Goal: Information Seeking & Learning: Learn about a topic

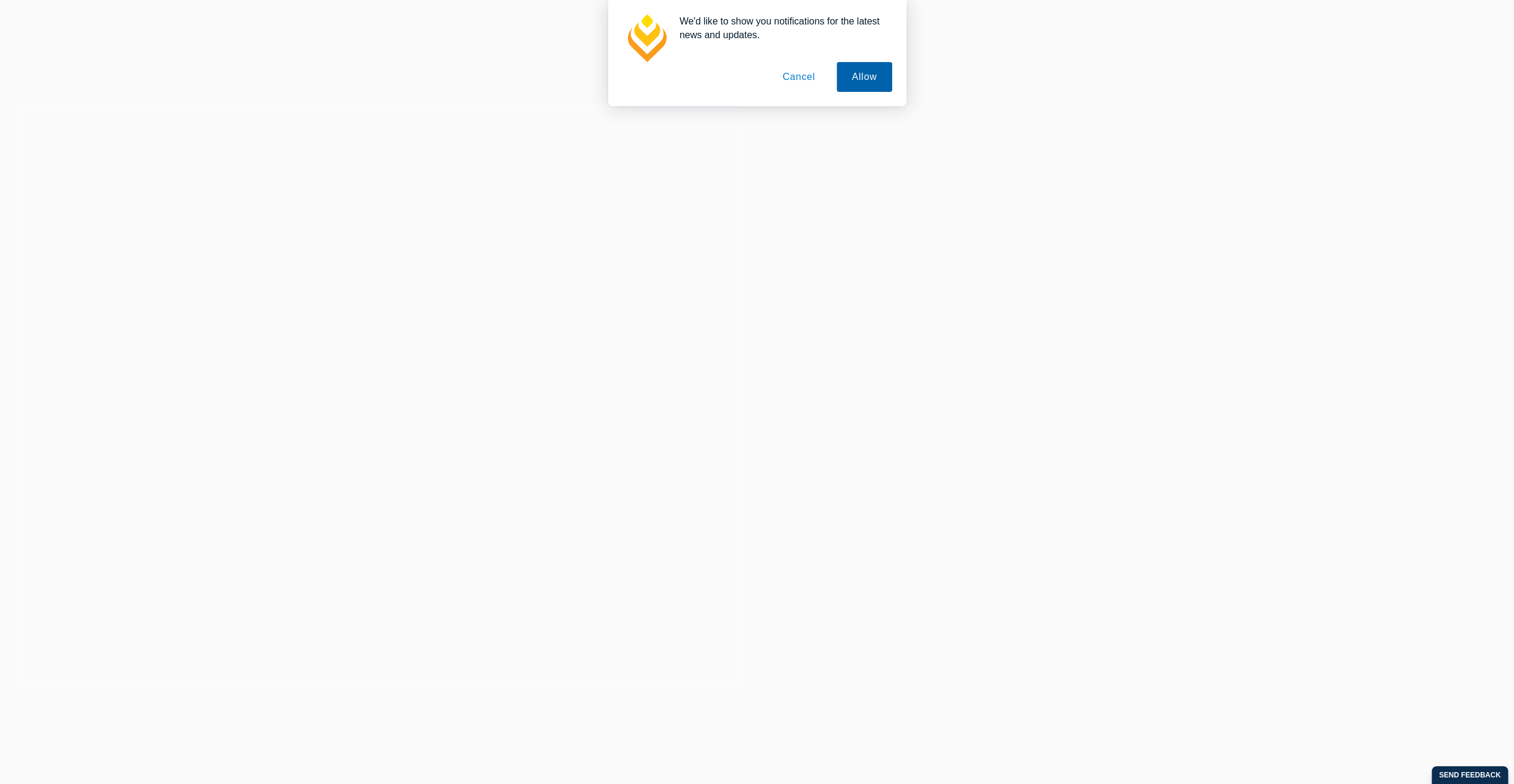
click at [869, 74] on button "Allow" at bounding box center [864, 78] width 55 height 30
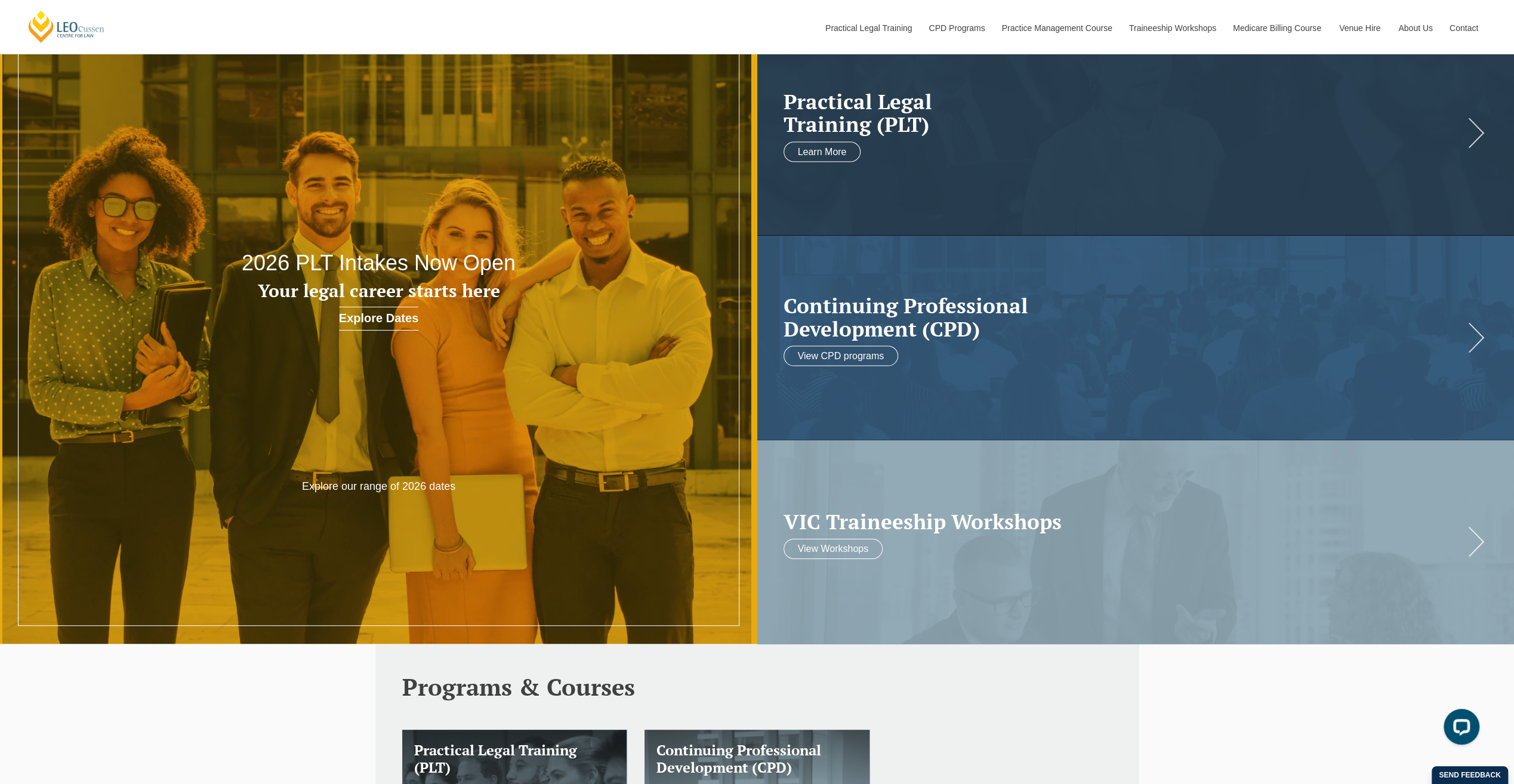
click at [386, 312] on link "Explore Dates" at bounding box center [379, 318] width 80 height 24
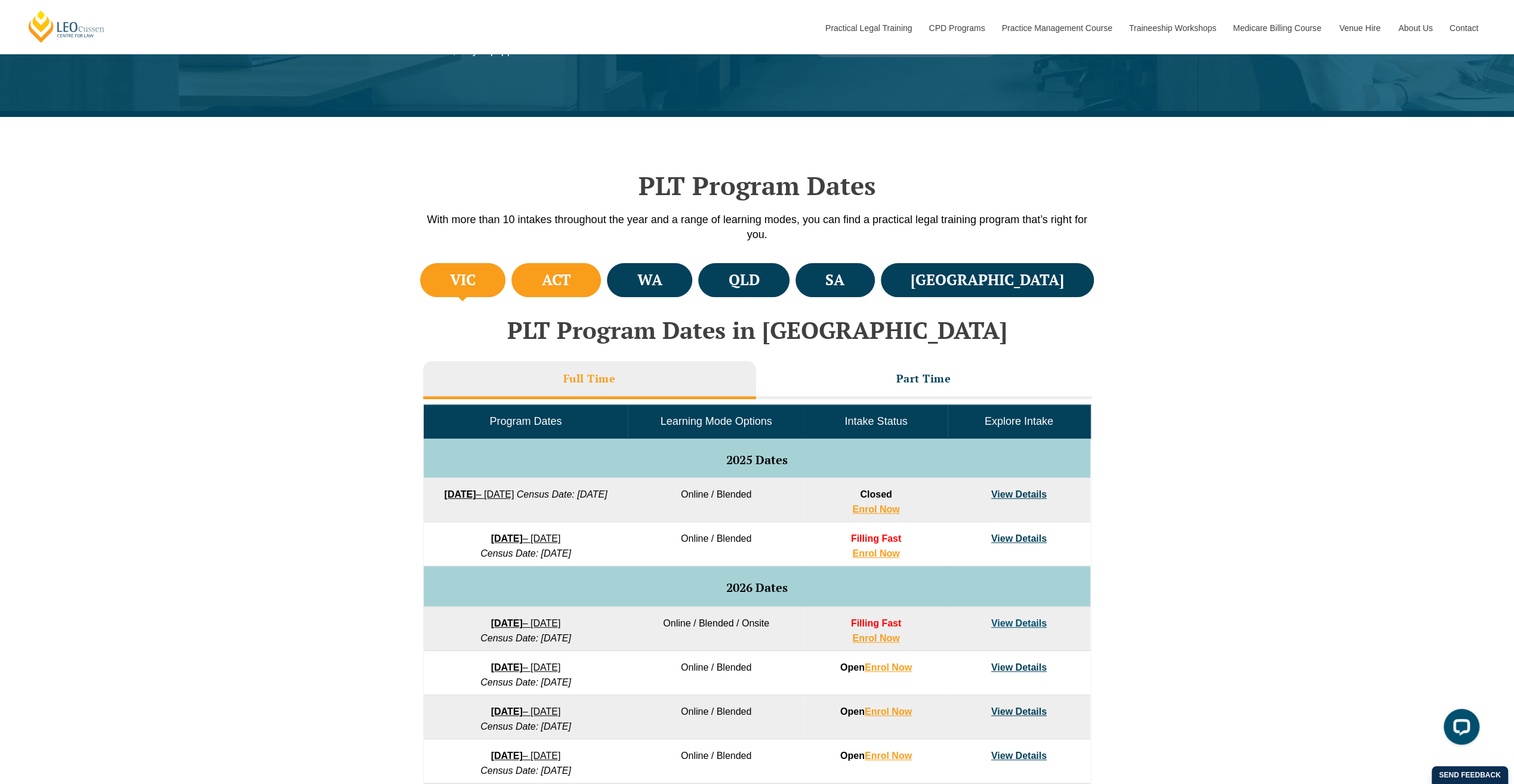
click at [561, 278] on li "ACT" at bounding box center [556, 280] width 90 height 34
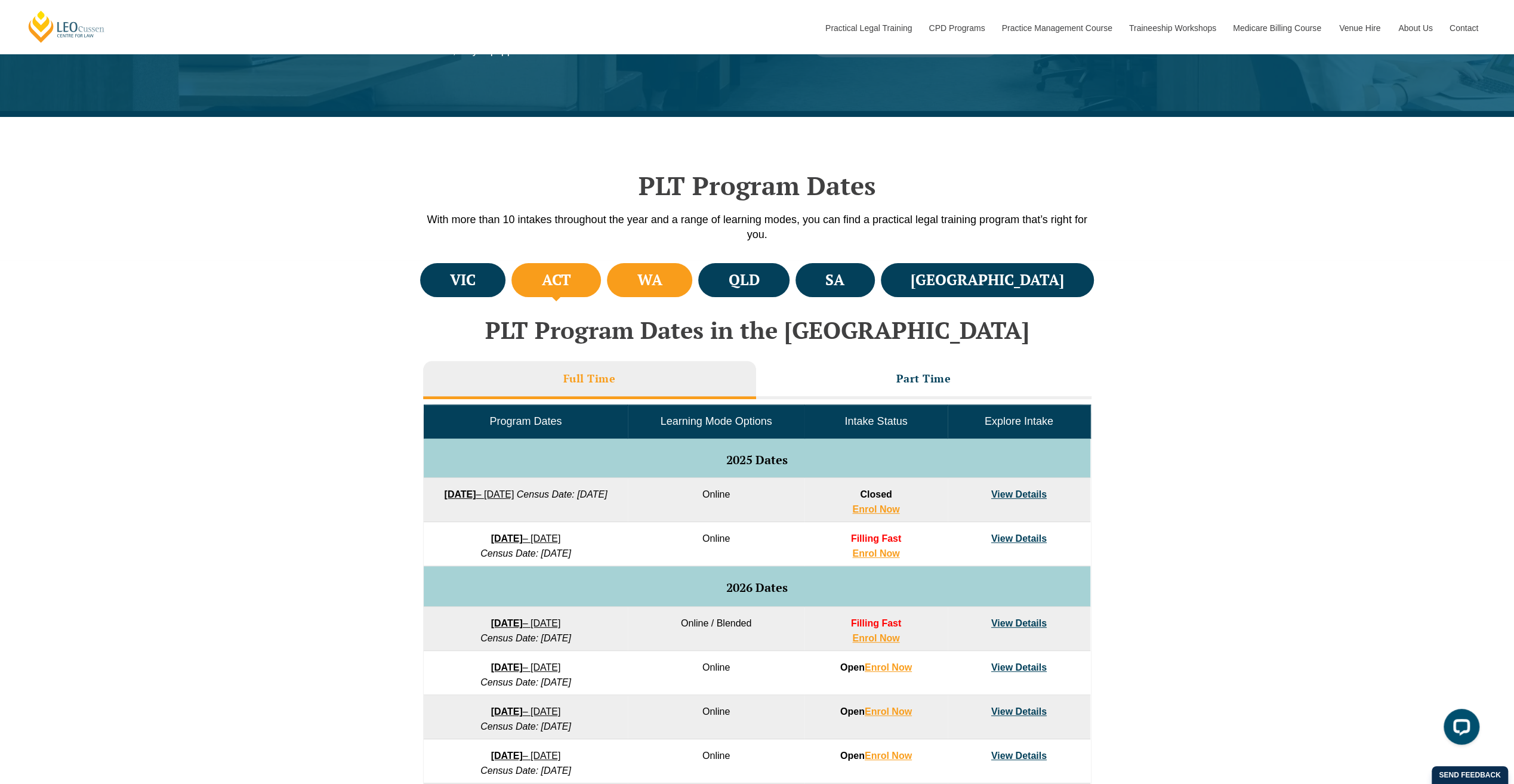
drag, startPoint x: 663, startPoint y: 276, endPoint x: 687, endPoint y: 281, distance: 24.5
click at [664, 276] on li "WA" at bounding box center [650, 280] width 85 height 34
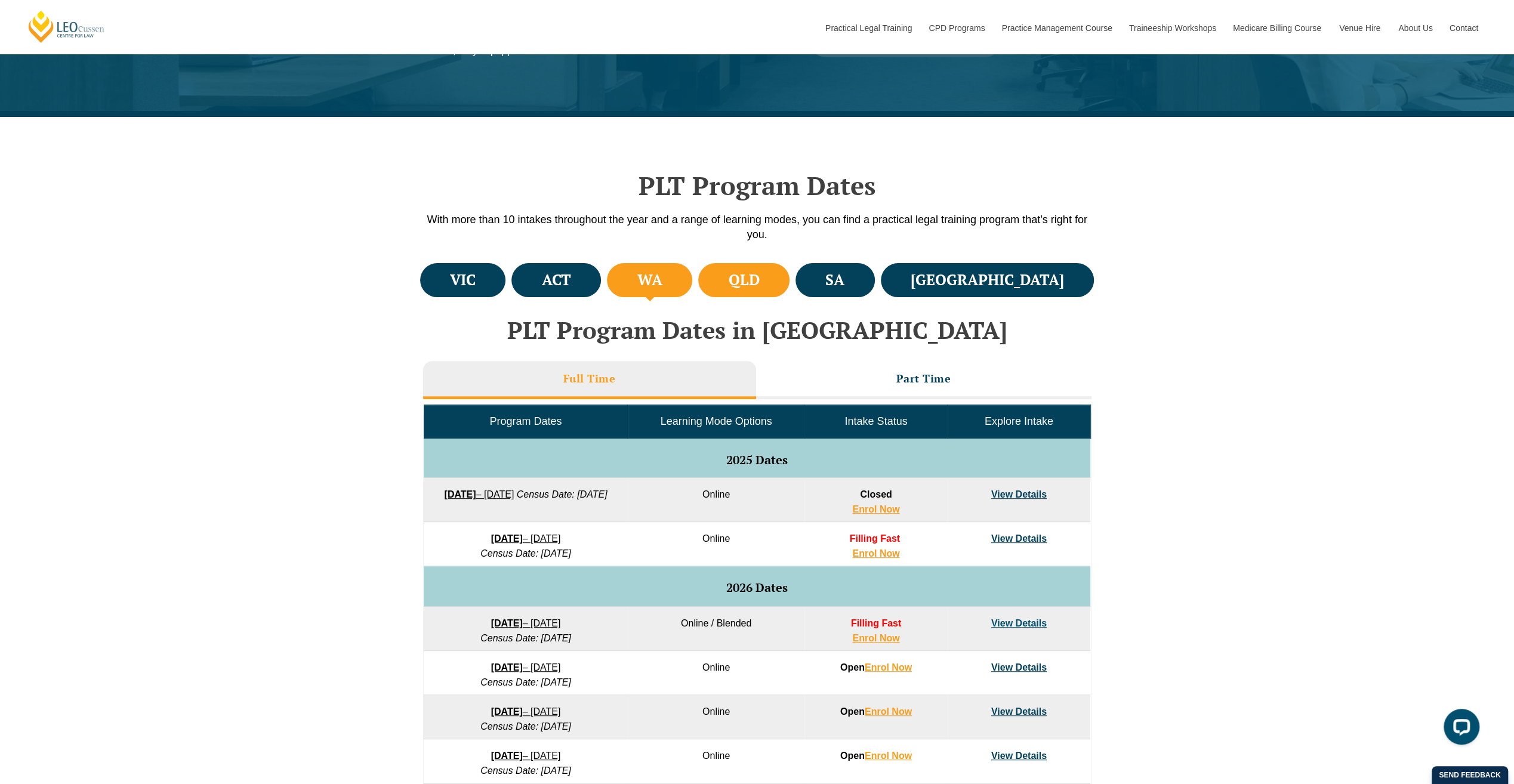
click at [777, 281] on li "QLD" at bounding box center [743, 280] width 91 height 34
click at [845, 275] on h4 "SA" at bounding box center [835, 279] width 19 height 20
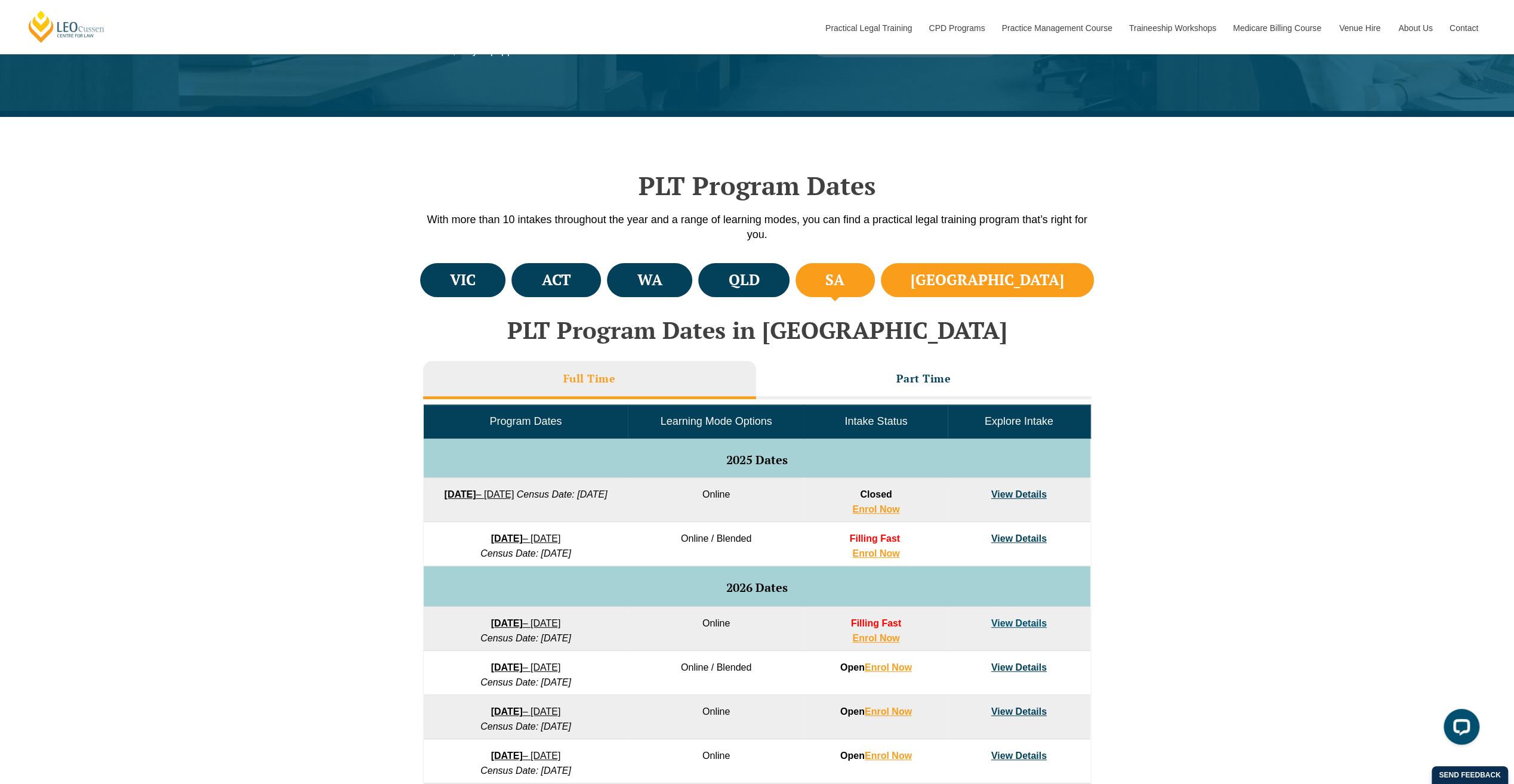
click at [1023, 266] on li "[GEOGRAPHIC_DATA]" at bounding box center [988, 280] width 214 height 34
click at [845, 287] on h4 "SA" at bounding box center [835, 279] width 19 height 20
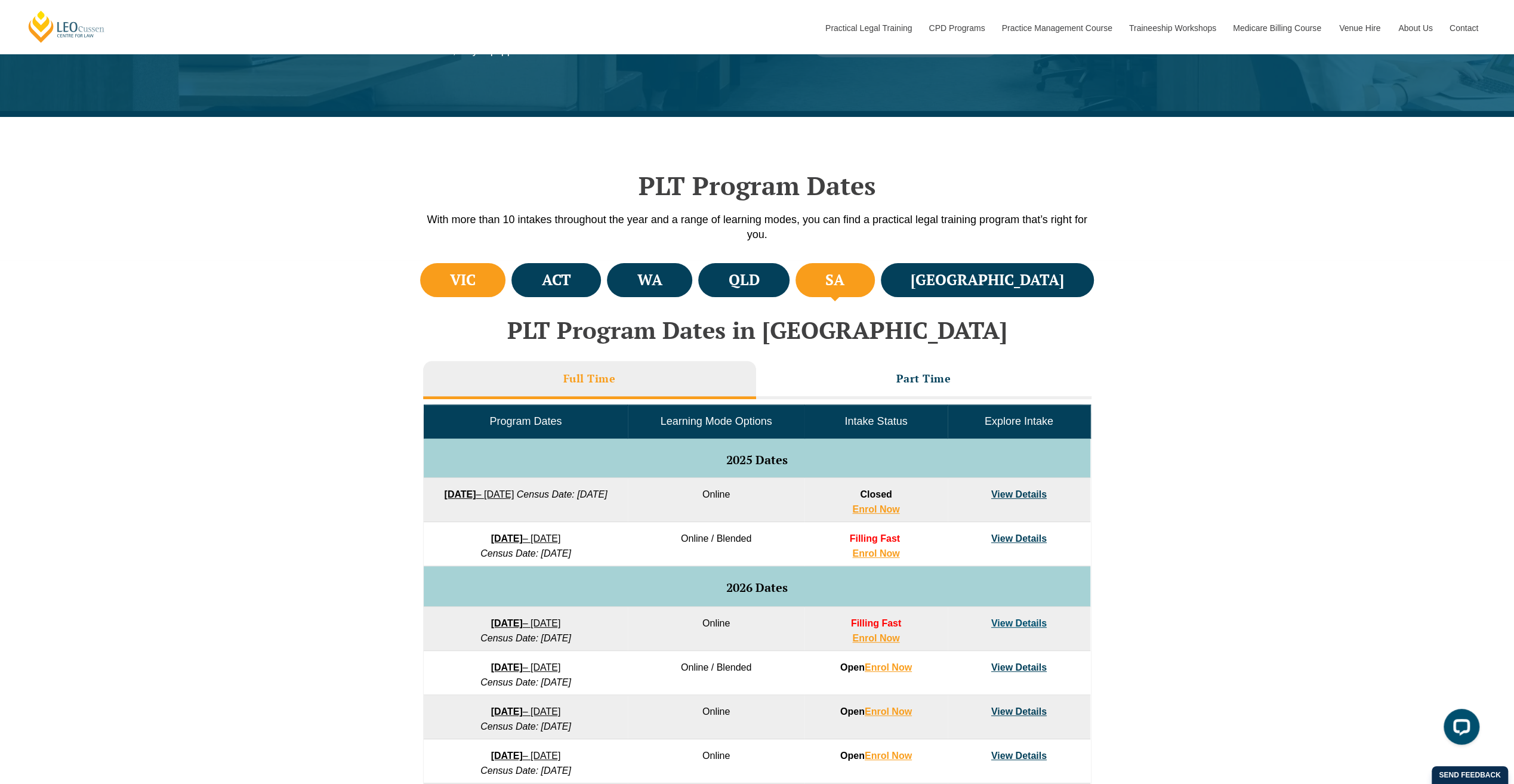
click at [475, 287] on h4 "VIC" at bounding box center [462, 279] width 26 height 20
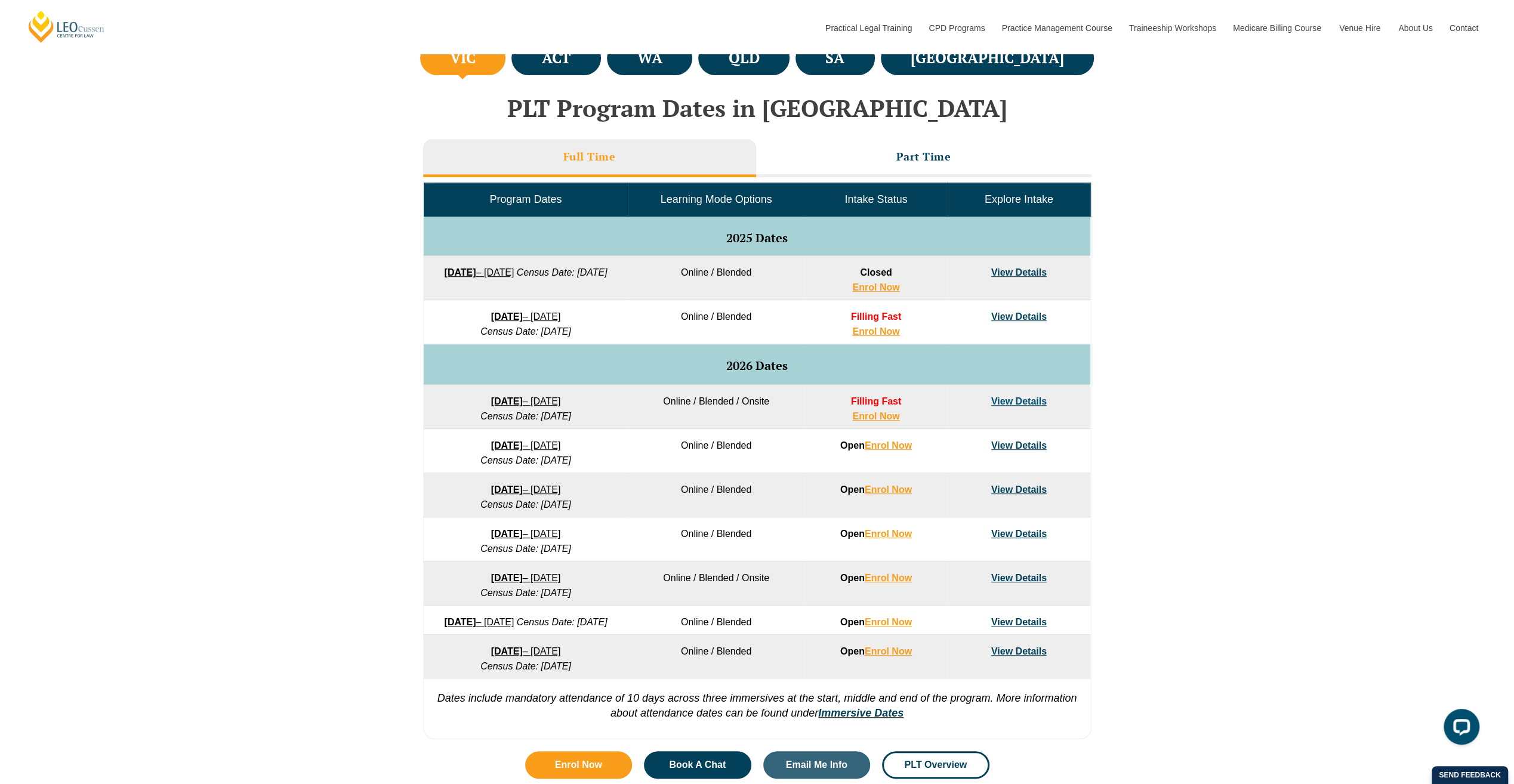
scroll to position [477, 0]
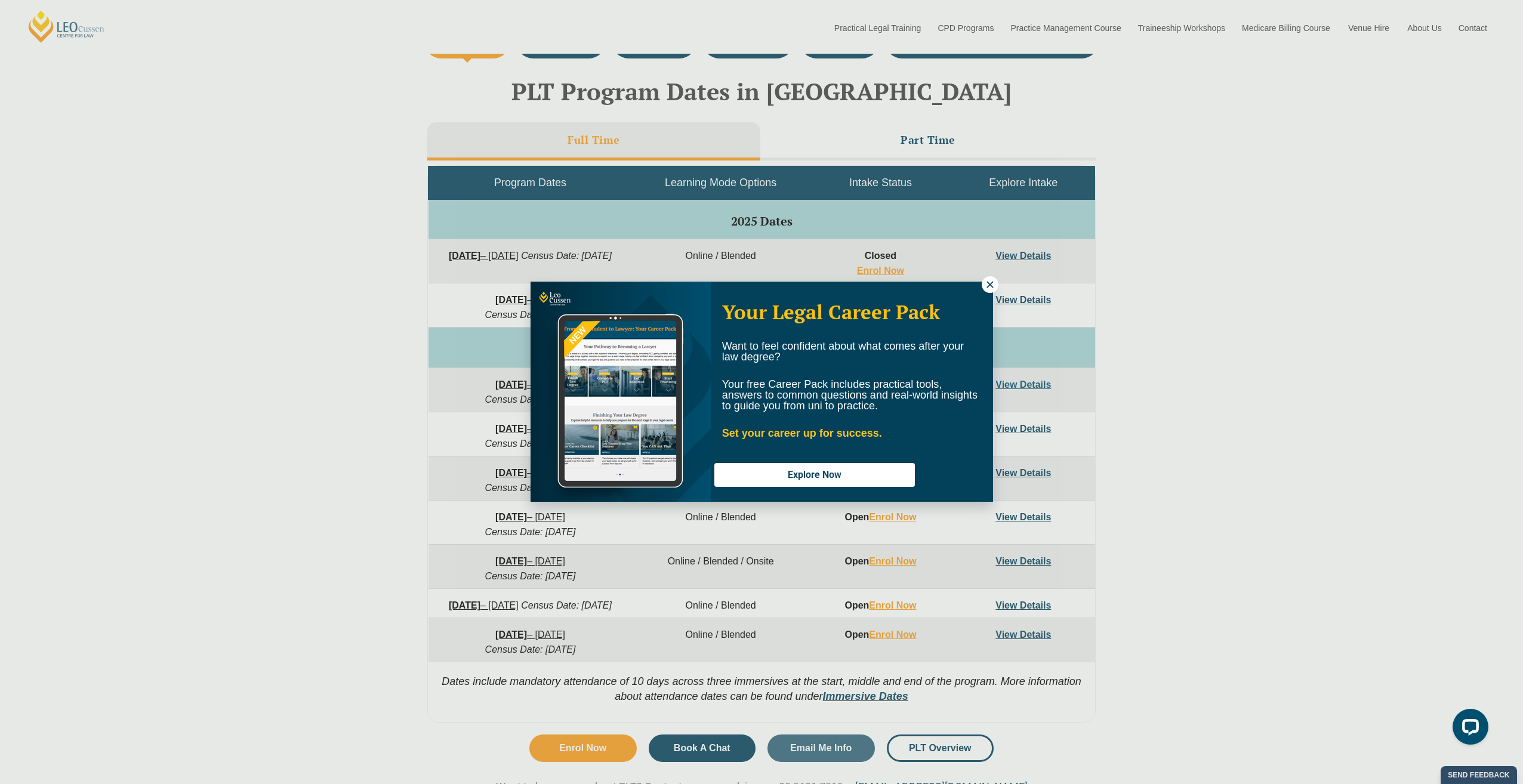
click at [991, 283] on icon at bounding box center [990, 284] width 7 height 7
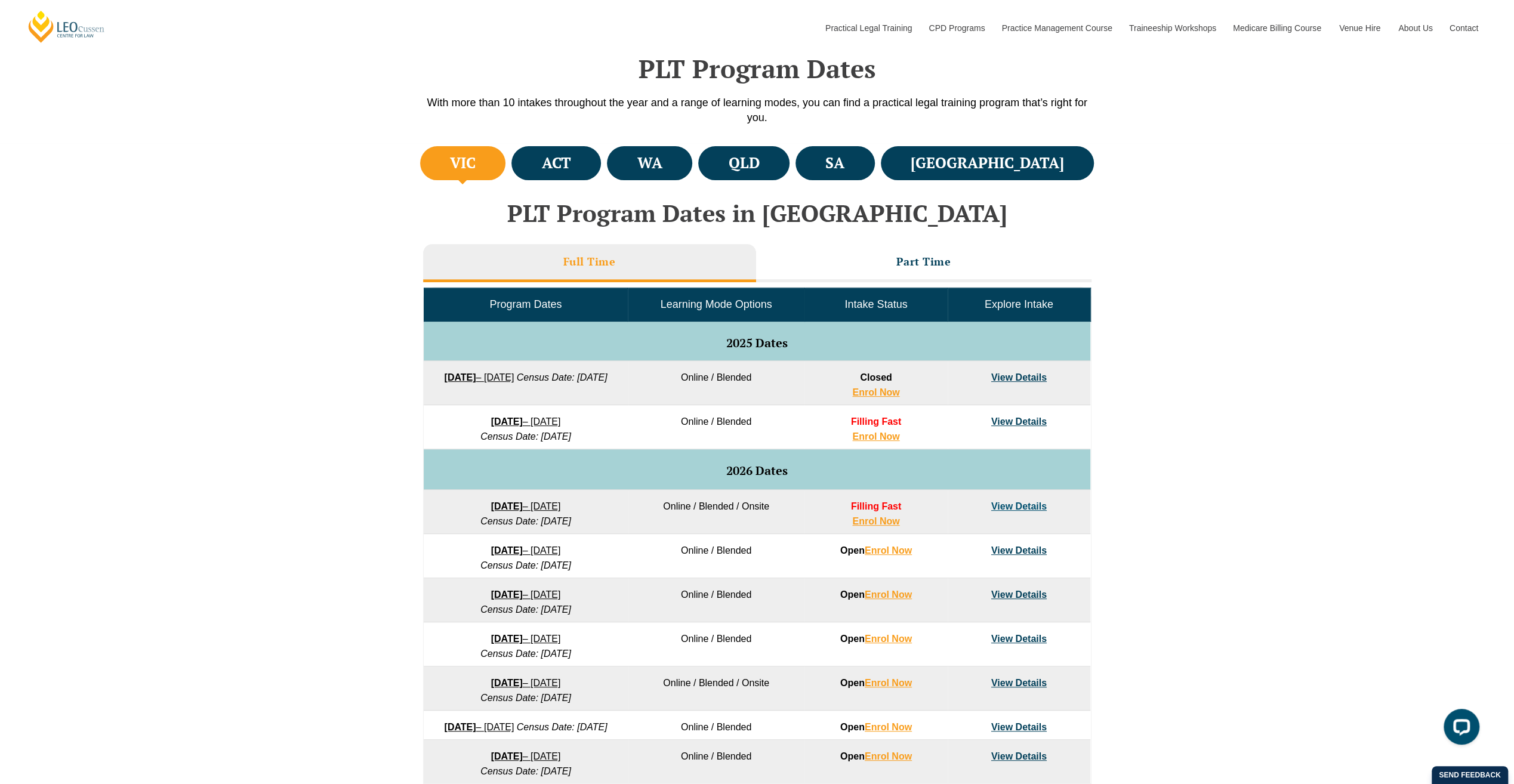
scroll to position [418, 0]
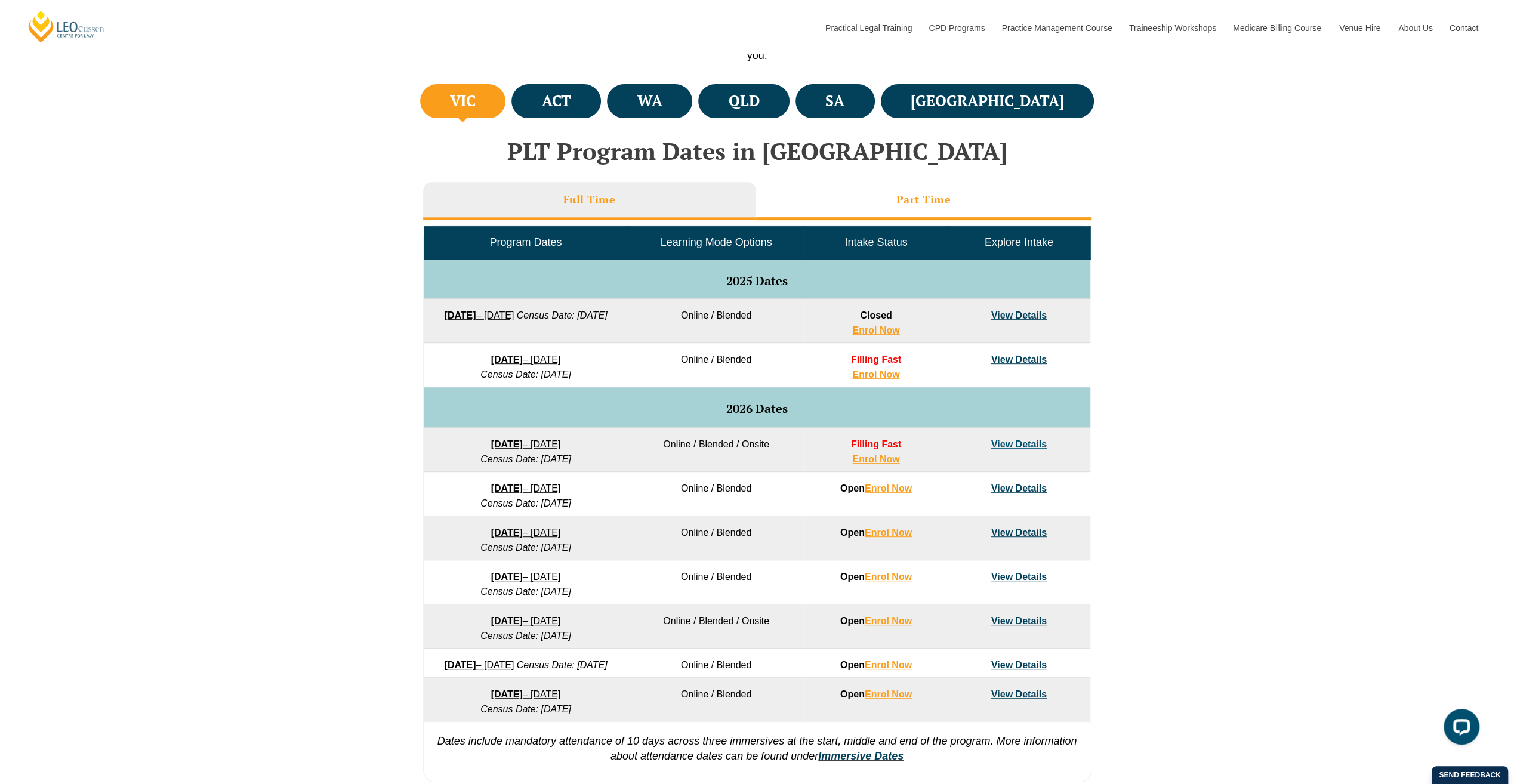
click at [929, 202] on h3 "Part Time" at bounding box center [924, 200] width 55 height 13
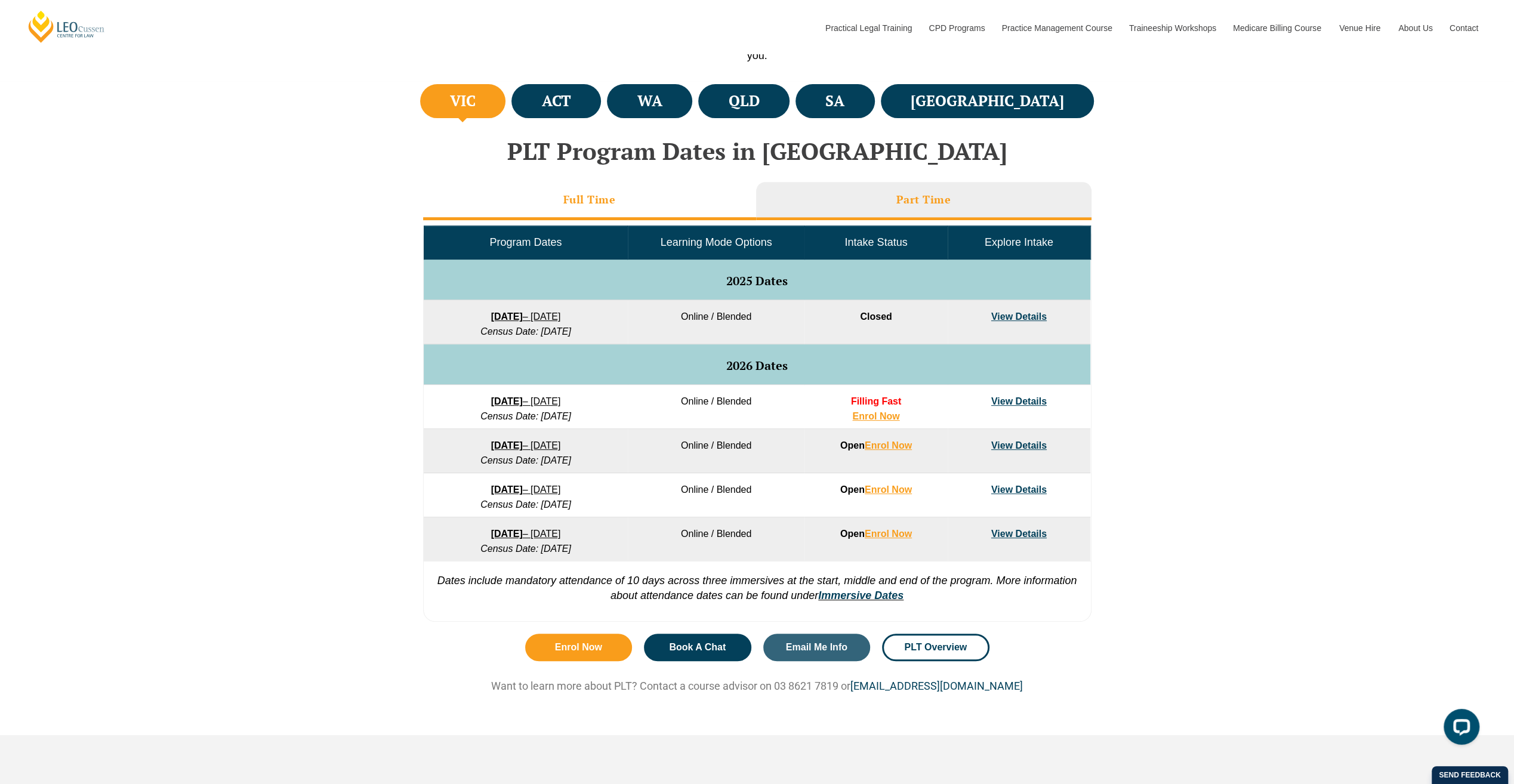
click at [646, 205] on li "Full Time" at bounding box center [590, 201] width 333 height 38
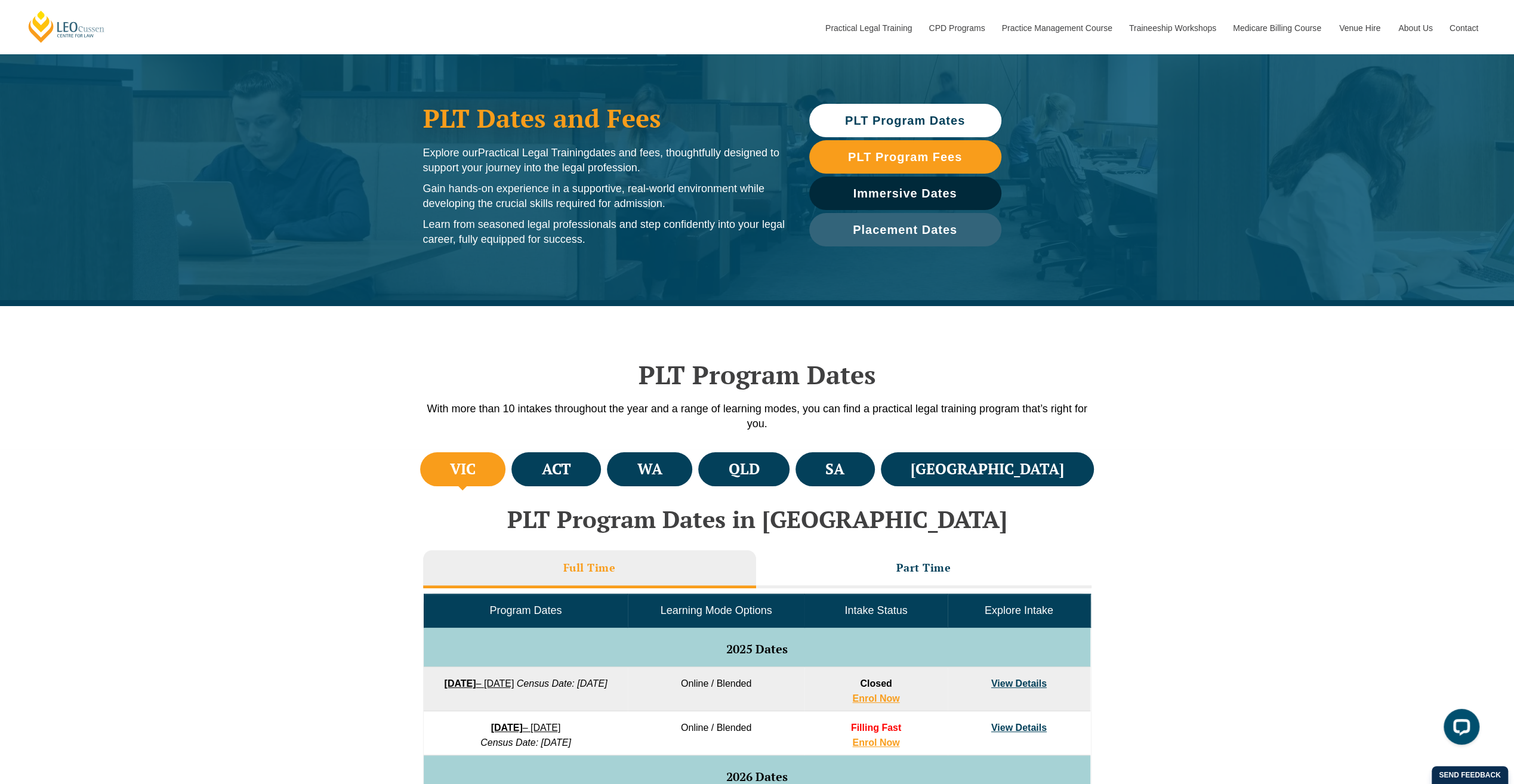
scroll to position [0, 0]
